Goal: Task Accomplishment & Management: Manage account settings

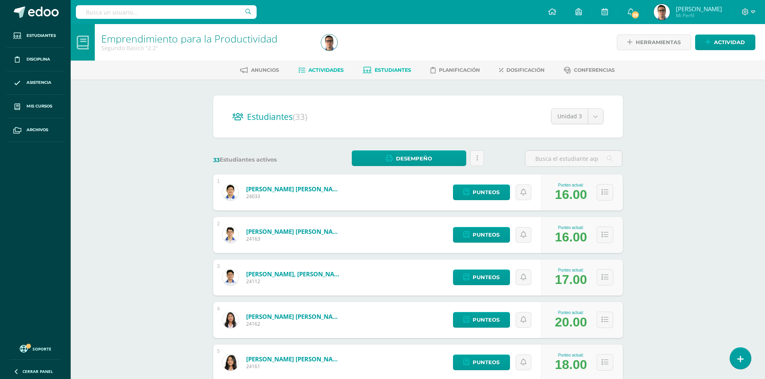
click at [320, 66] on link "Actividades" at bounding box center [320, 70] width 45 height 13
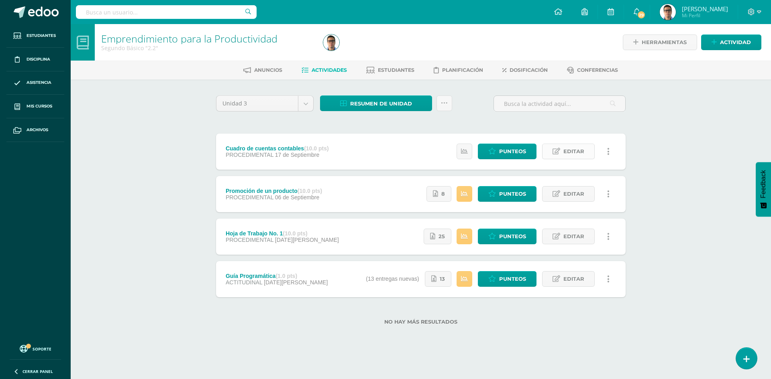
click at [562, 152] on link "Editar" at bounding box center [568, 152] width 53 height 16
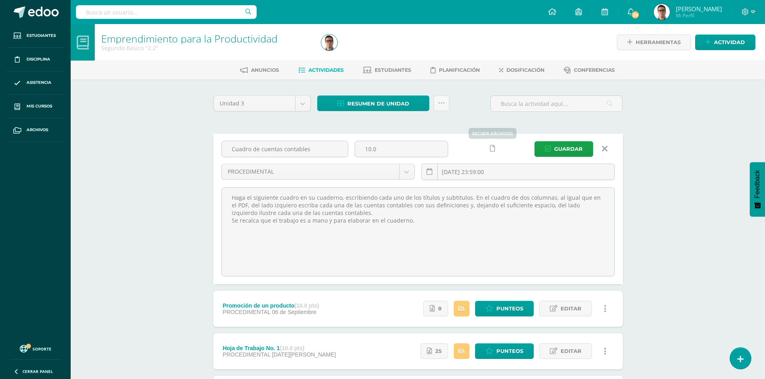
click at [491, 151] on icon at bounding box center [492, 148] width 5 height 7
click at [571, 147] on span "Guardar" at bounding box center [568, 149] width 29 height 15
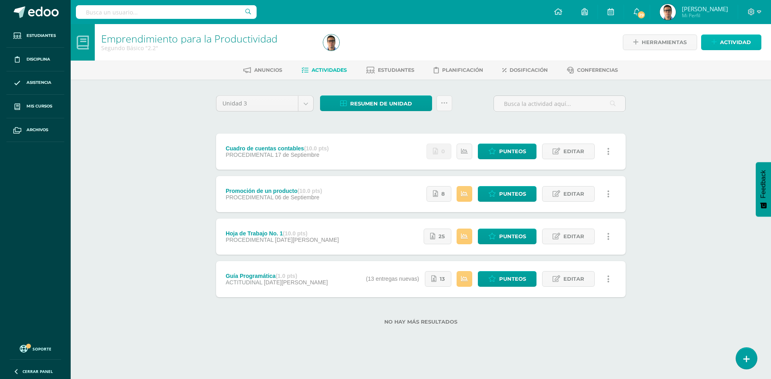
click at [731, 40] on span "Actividad" at bounding box center [735, 42] width 31 height 15
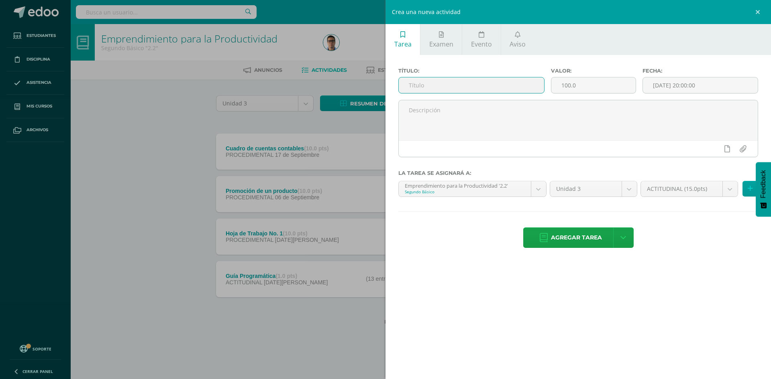
click at [468, 86] on input "text" at bounding box center [471, 85] width 145 height 16
click at [232, 146] on div "Crea una nueva actividad Tarea Examen Evento Aviso Título: Valor: 100.0 Fecha: …" at bounding box center [385, 189] width 771 height 379
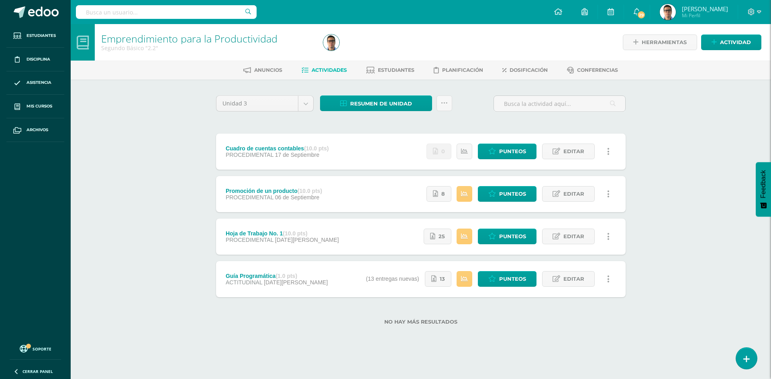
click at [115, 118] on div "Crea una nueva actividad Tarea Examen Evento Aviso Título: Valor: 100.0 Fecha: …" at bounding box center [385, 189] width 771 height 379
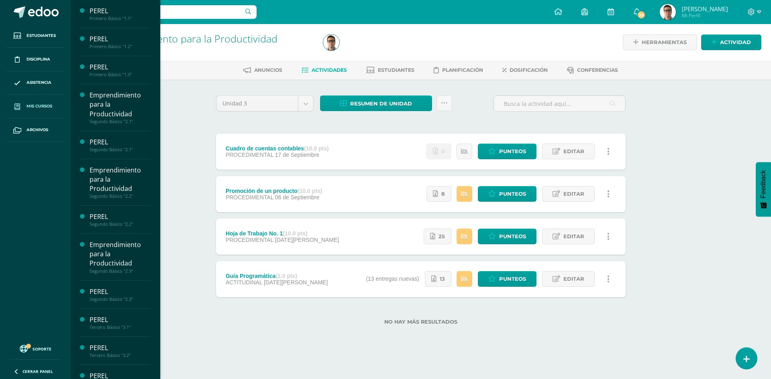
click at [49, 112] on link "Mis cursos" at bounding box center [35, 107] width 58 height 24
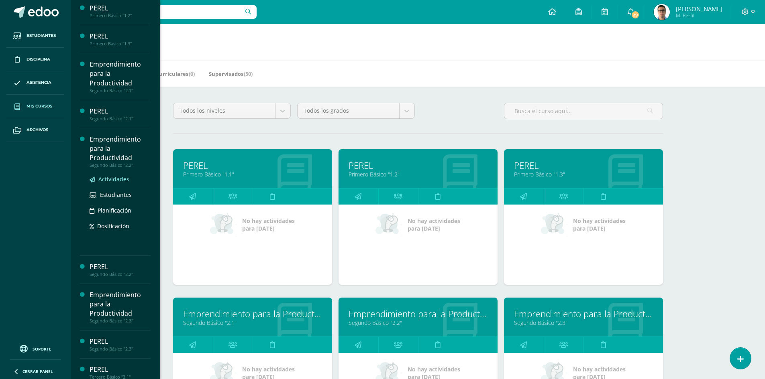
scroll to position [40, 0]
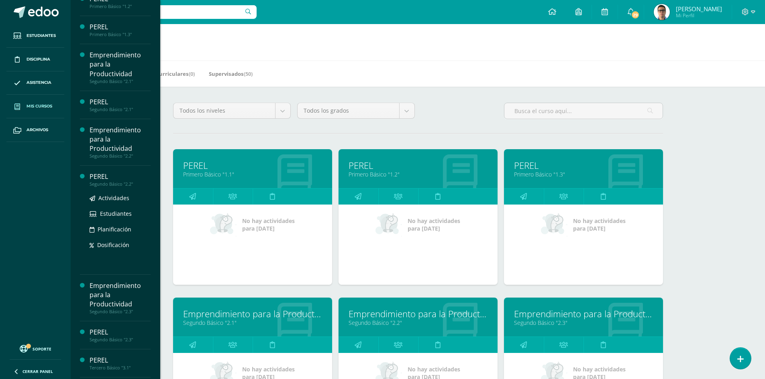
click at [120, 176] on div "PEREL" at bounding box center [120, 176] width 61 height 9
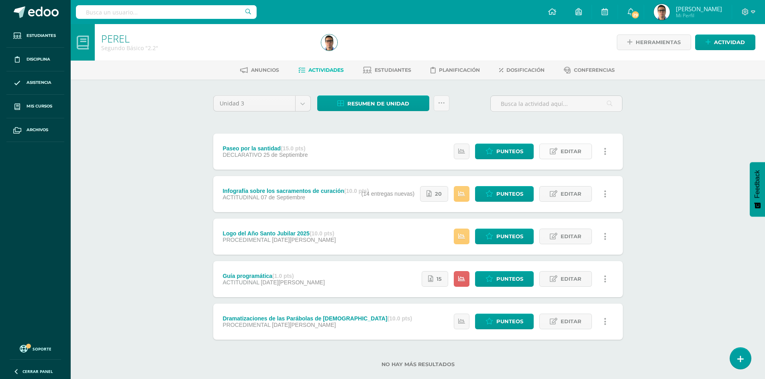
click at [581, 154] on span "Editar" at bounding box center [571, 151] width 21 height 15
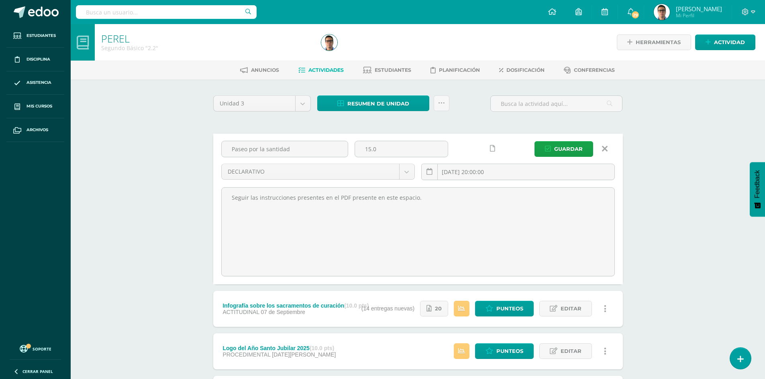
drag, startPoint x: 400, startPoint y: 152, endPoint x: 353, endPoint y: 150, distance: 47.8
click at [353, 150] on div "15.0" at bounding box center [401, 152] width 100 height 23
type input "25"
click at [541, 149] on button "Guardar" at bounding box center [563, 149] width 59 height 16
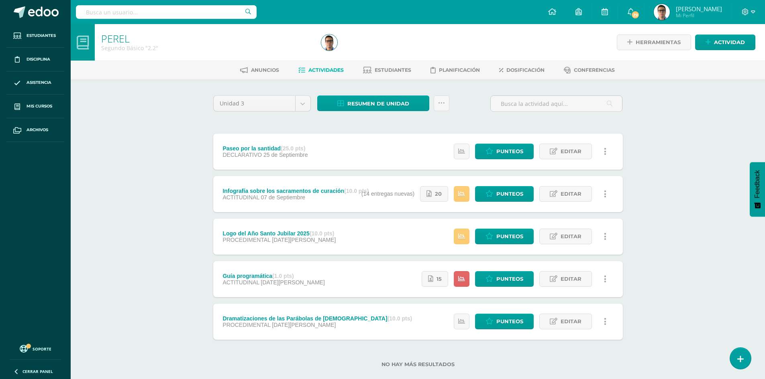
click at [693, 86] on div "[PERSON_NAME] Básico "2.2" Herramientas Detalle de asistencias Actividad Anunci…" at bounding box center [418, 208] width 694 height 369
